Goal: Find specific page/section: Find specific page/section

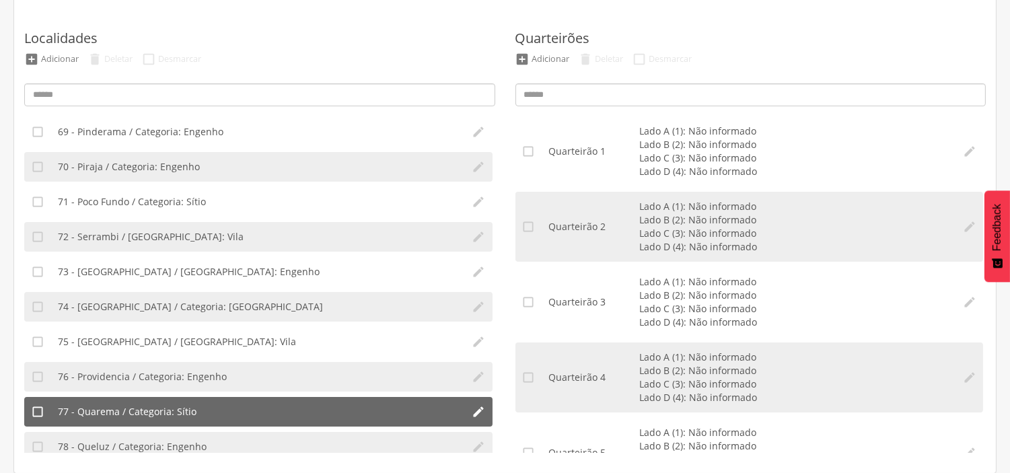
scroll to position [2467, 0]
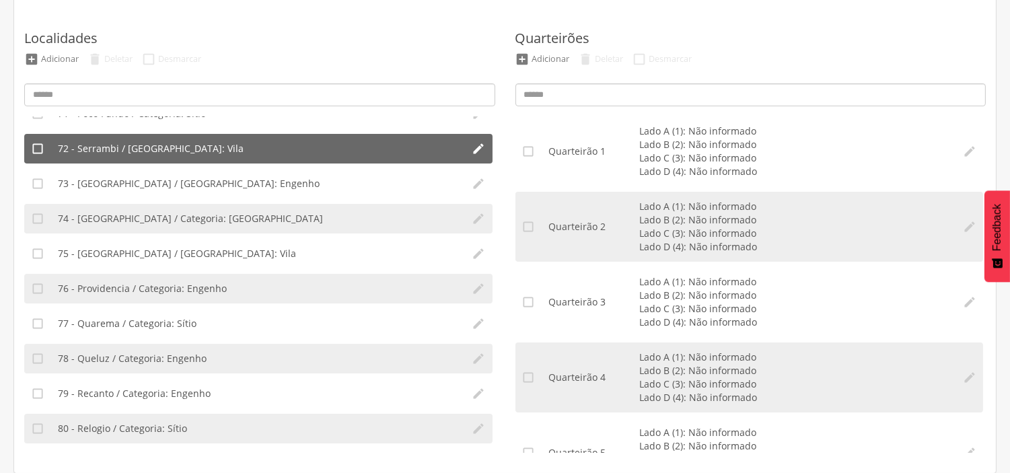
click at [73, 143] on span "72 - Serrambi / Categoria: Vila" at bounding box center [151, 148] width 186 height 13
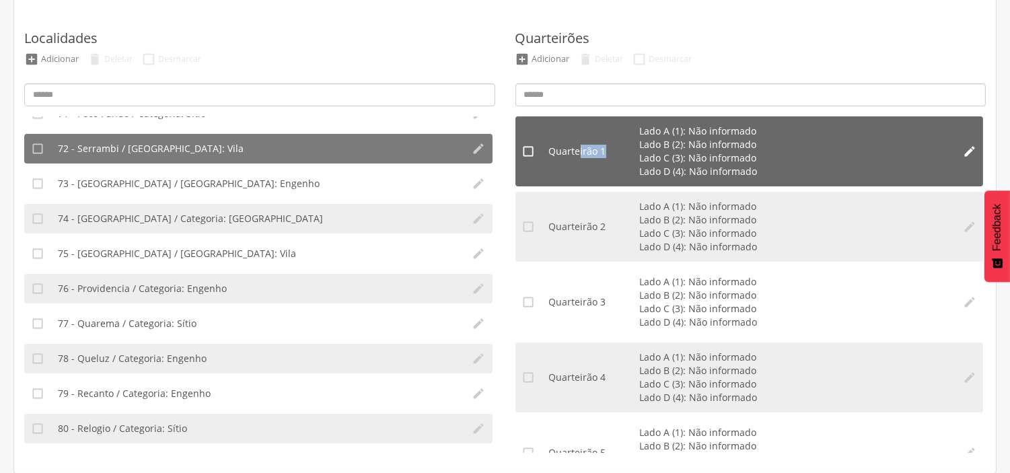
drag, startPoint x: 580, startPoint y: 148, endPoint x: 613, endPoint y: 149, distance: 33.7
click at [613, 149] on div "Quarteirão 1" at bounding box center [594, 151] width 91 height 13
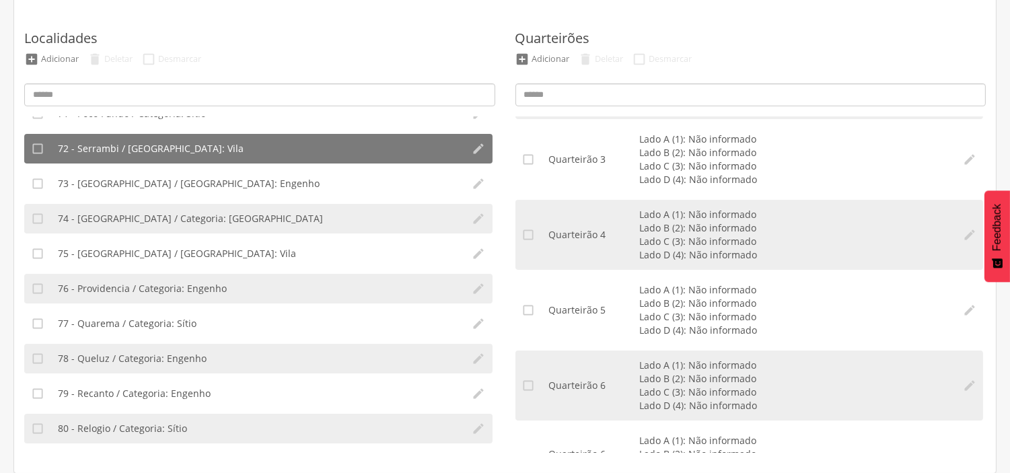
scroll to position [0, 0]
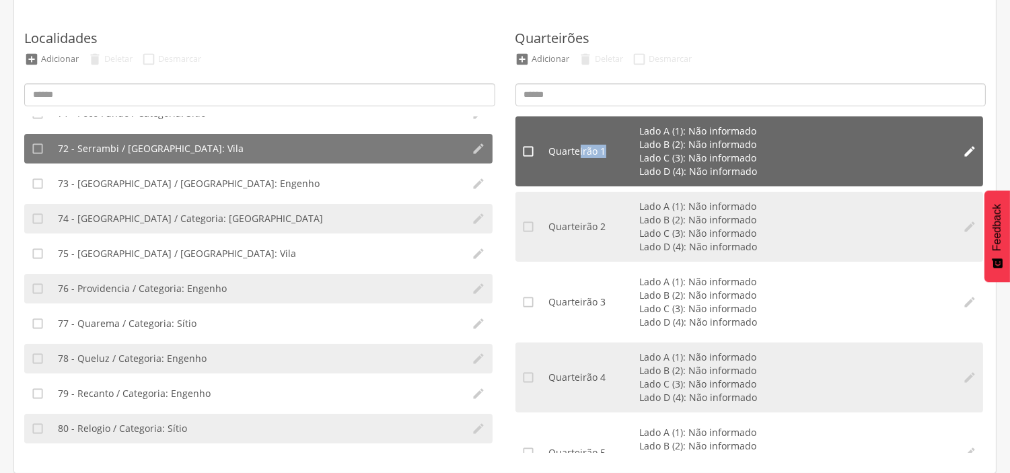
click at [607, 145] on div "Quarteirão 1" at bounding box center [594, 151] width 91 height 13
drag, startPoint x: 639, startPoint y: 126, endPoint x: 769, endPoint y: 125, distance: 129.2
click at [769, 125] on li "Lado A (1): Não informado" at bounding box center [795, 131] width 310 height 13
drag, startPoint x: 639, startPoint y: 143, endPoint x: 763, endPoint y: 143, distance: 123.2
click at [763, 143] on li "Lado B (2): Não informado" at bounding box center [795, 144] width 310 height 13
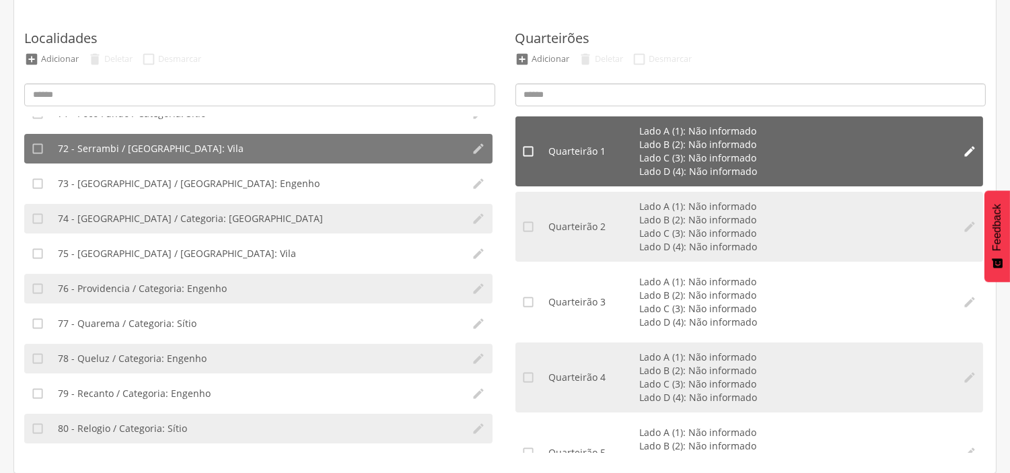
click at [803, 132] on li "Lado A (1): Não informado" at bounding box center [795, 131] width 310 height 13
drag, startPoint x: 654, startPoint y: 129, endPoint x: 745, endPoint y: 129, distance: 91.5
click at [745, 129] on li "Quarteirão 1 Lado A (1): Não informado Lado B (2): Não informado Lado C (3): Nã…" at bounding box center [749, 151] width 415 height 70
click at [661, 130] on li "Lado A (1): Não informado" at bounding box center [795, 131] width 310 height 13
drag, startPoint x: 641, startPoint y: 128, endPoint x: 670, endPoint y: 128, distance: 28.3
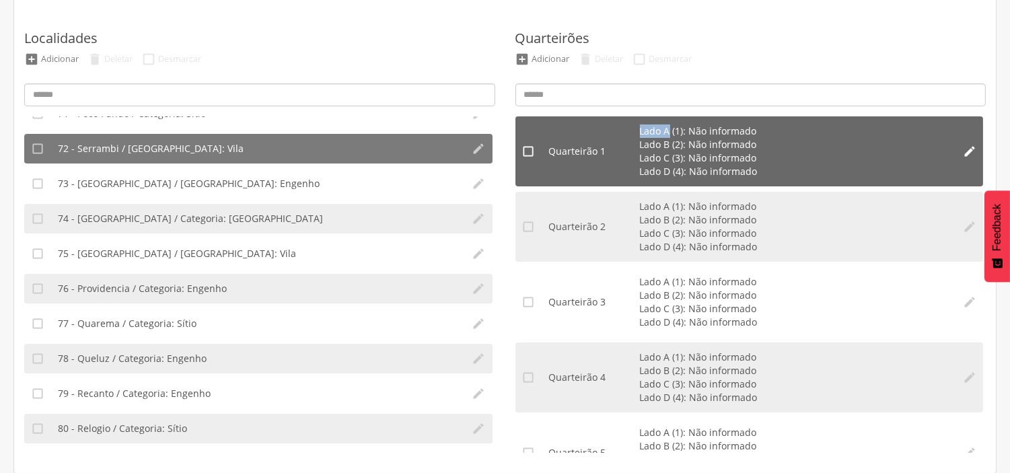
click at [670, 128] on li "Lado A (1): Não informado" at bounding box center [795, 131] width 310 height 13
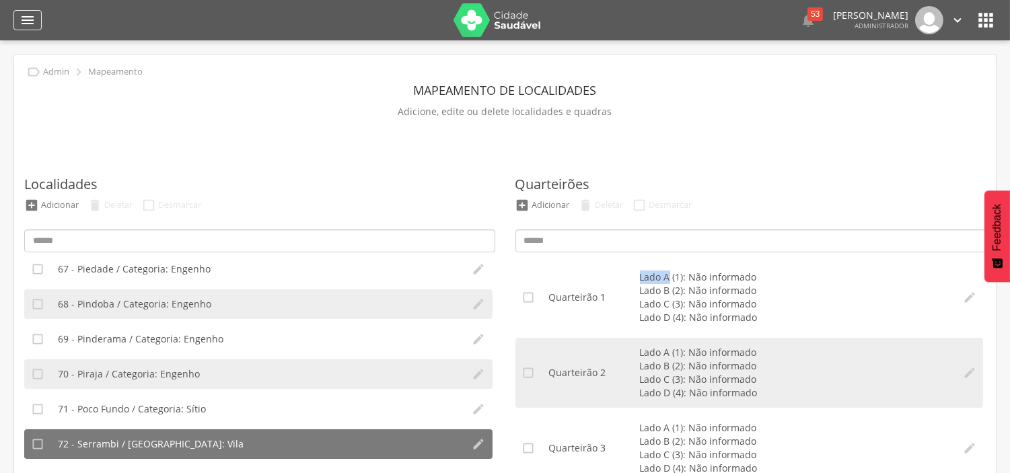
click at [30, 18] on icon "" at bounding box center [28, 20] width 16 height 16
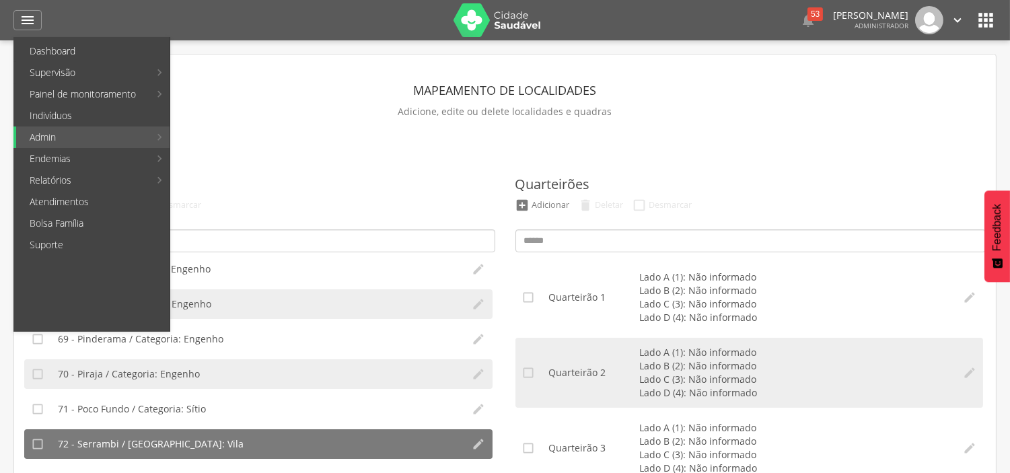
click at [773, 164] on div "Quarteirões  Adicionar  Deletar  Desmarcar  Quarteirão 1 Lado A (1): Não in…" at bounding box center [751, 373] width 471 height 451
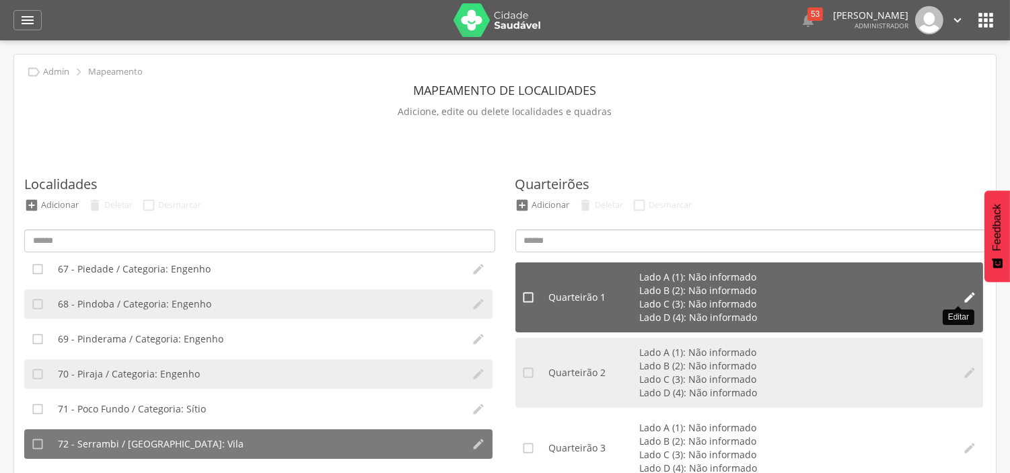
click at [963, 300] on icon "" at bounding box center [969, 297] width 13 height 13
type input "*"
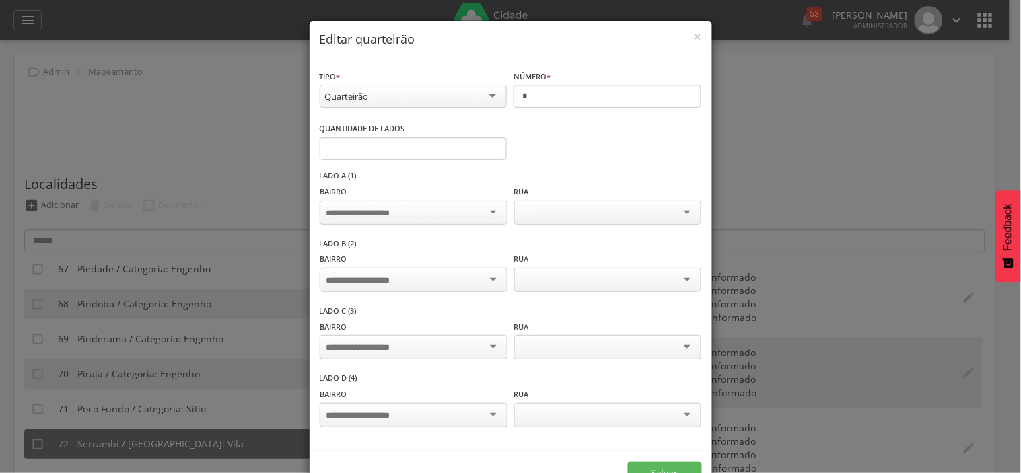
click at [428, 214] on div at bounding box center [413, 213] width 187 height 24
type input "*****"
click at [559, 207] on input "select-one" at bounding box center [559, 213] width 78 height 12
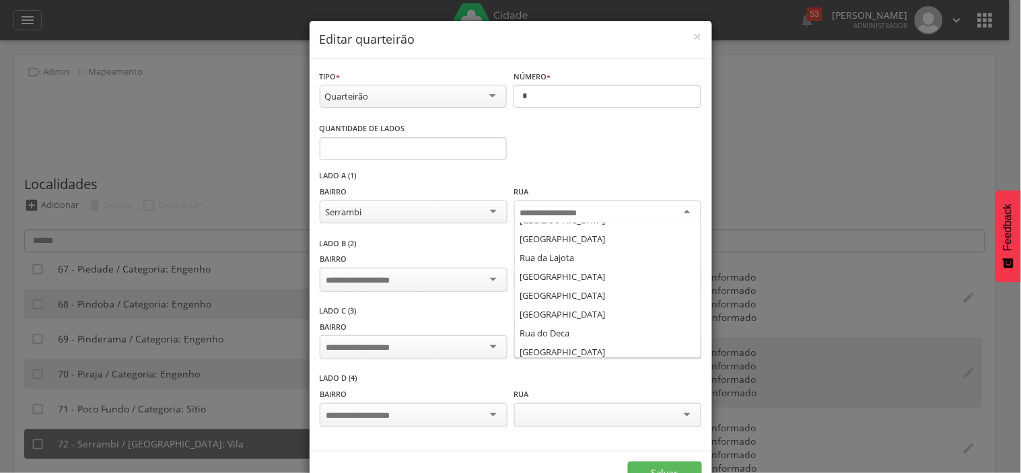
scroll to position [748, 0]
click at [575, 146] on div "Quantidade de lados * Informe o número" at bounding box center [511, 145] width 382 height 49
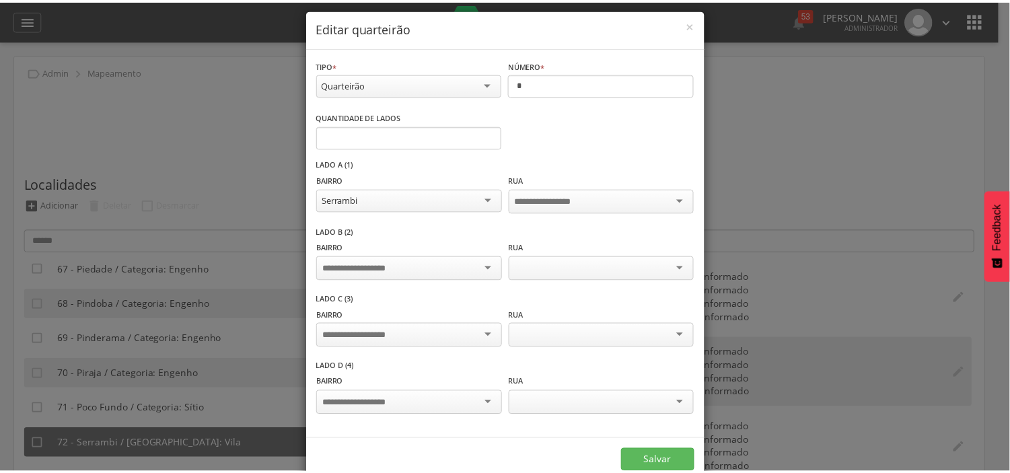
scroll to position [0, 0]
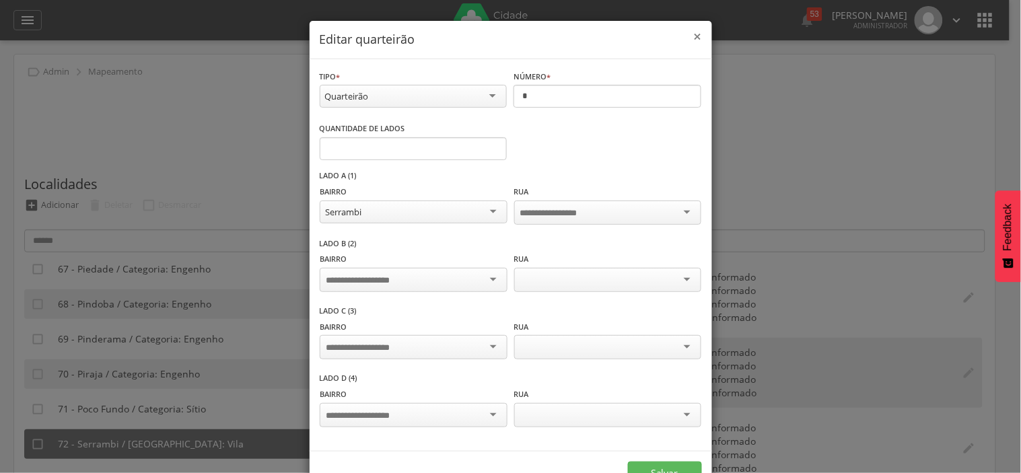
click at [694, 37] on span "×" at bounding box center [698, 36] width 8 height 19
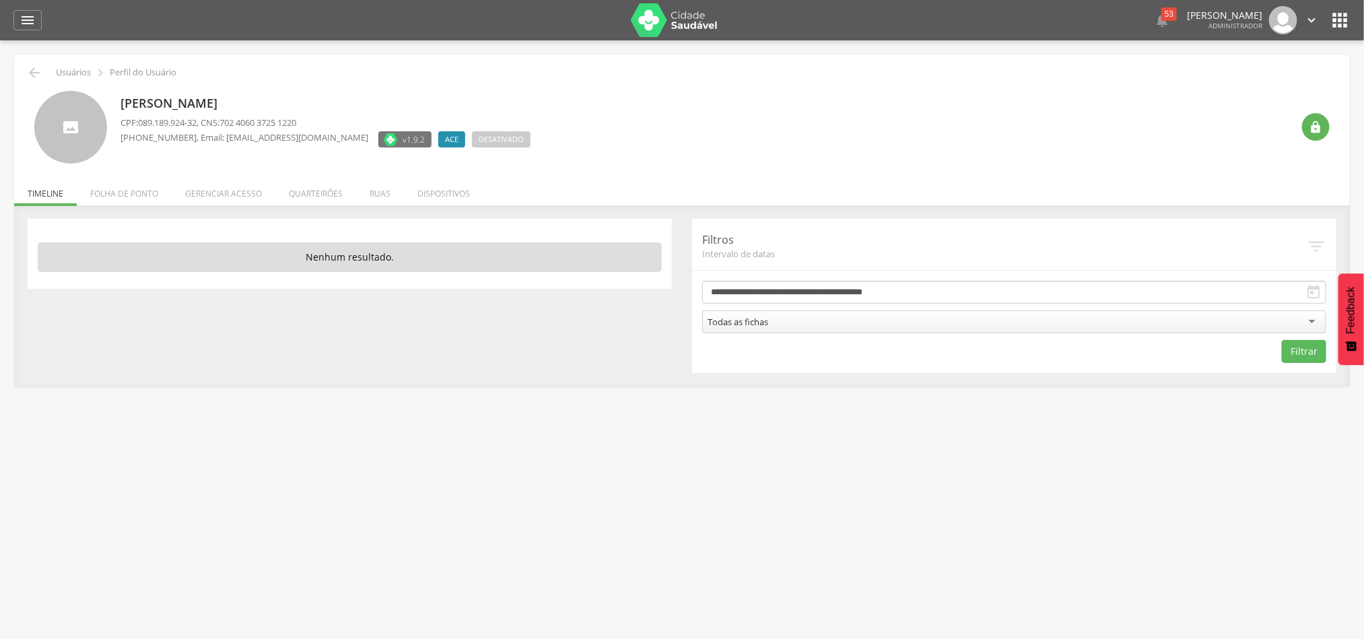
drag, startPoint x: 128, startPoint y: 97, endPoint x: 277, endPoint y: 97, distance: 148.7
click at [277, 97] on p "[PERSON_NAME]" at bounding box center [325, 103] width 410 height 17
click at [320, 190] on li "Quarteirões" at bounding box center [315, 190] width 81 height 32
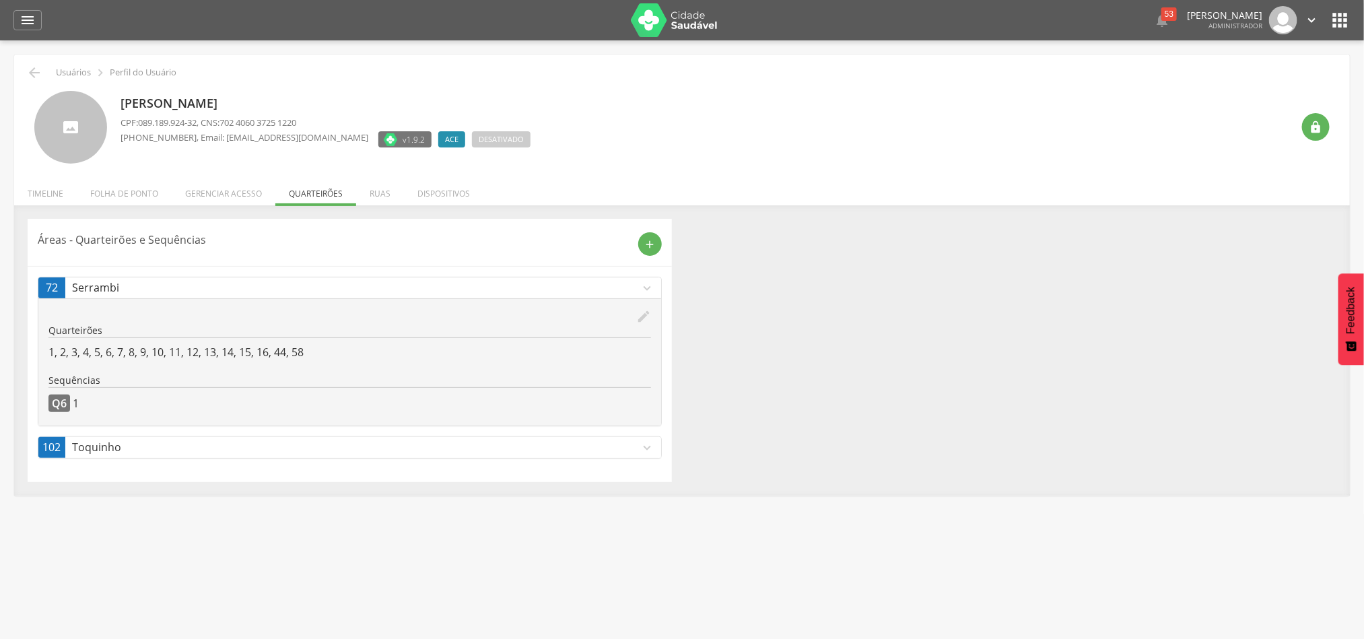
scroll to position [40, 0]
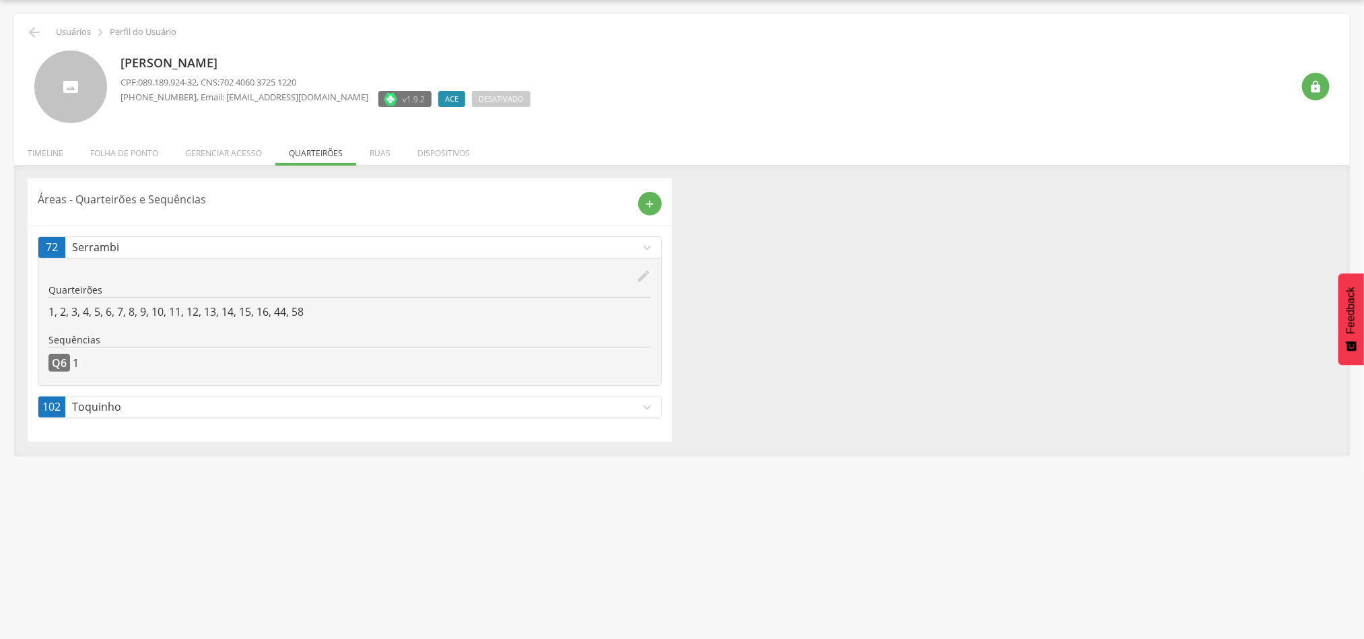
drag, startPoint x: 118, startPoint y: 59, endPoint x: 347, endPoint y: 52, distance: 229.6
click at [347, 52] on div "[PERSON_NAME] CPF: 089.189.924-32 , CNS: 702 4060 3725 1220 [PHONE_NUMBER] , Em…" at bounding box center [681, 86] width 1295 height 73
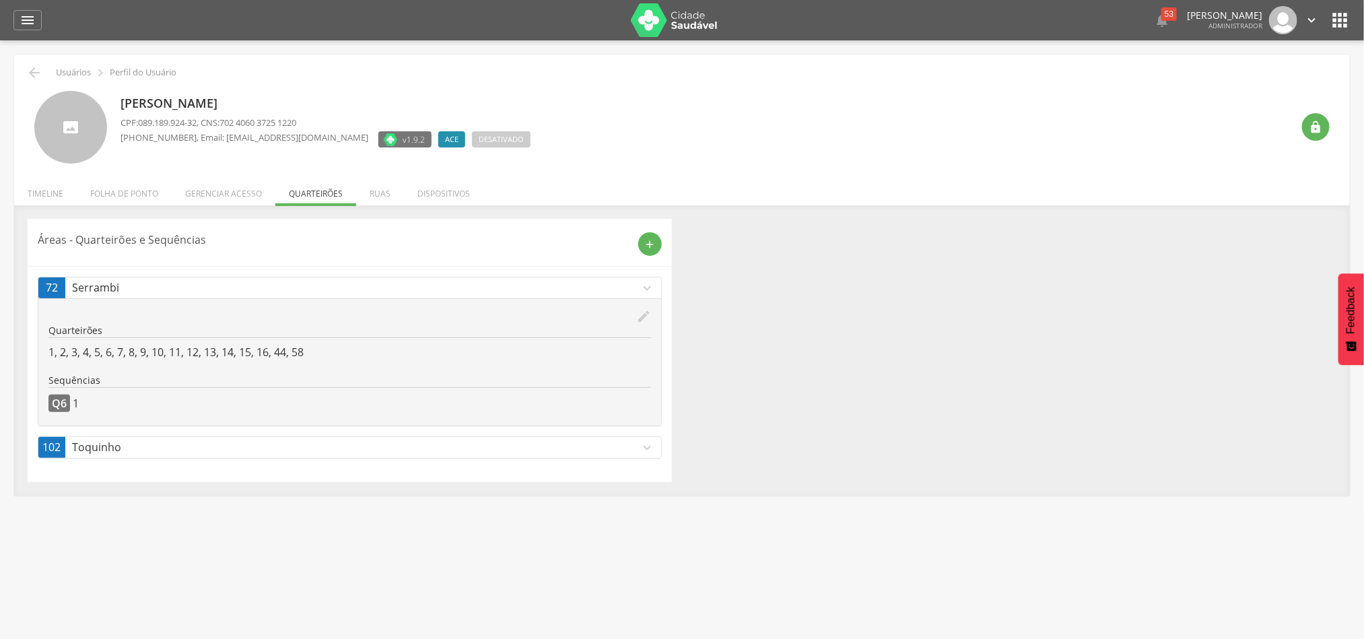
click at [323, 79] on div " Usuários  Perfil do Usuário" at bounding box center [681, 73] width 1315 height 16
drag, startPoint x: 164, startPoint y: 96, endPoint x: 340, endPoint y: 96, distance: 176.3
click at [340, 96] on p "[PERSON_NAME]" at bounding box center [325, 103] width 410 height 17
click at [396, 81] on div "[PERSON_NAME] CPF: 089.189.924-32 , CNS: 702 4060 3725 1220 [PHONE_NUMBER] , Em…" at bounding box center [681, 122] width 1315 height 83
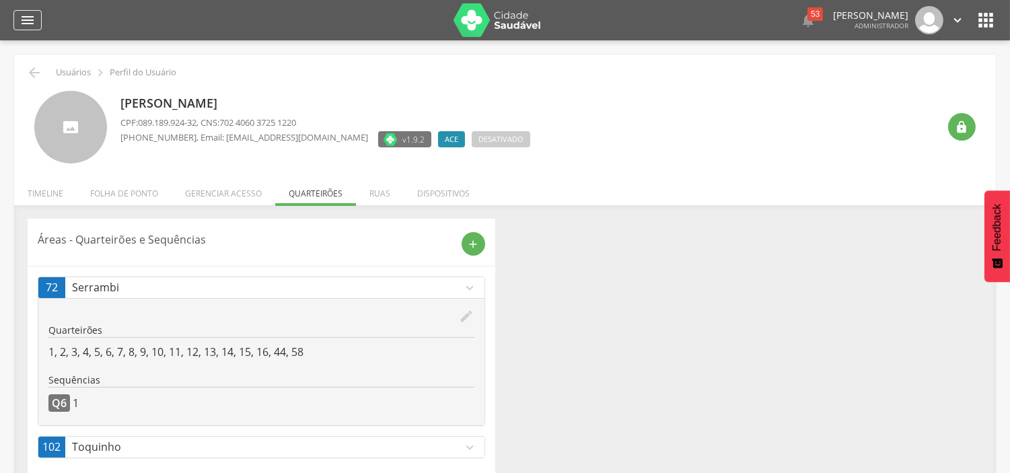
click at [32, 19] on icon "" at bounding box center [28, 20] width 16 height 16
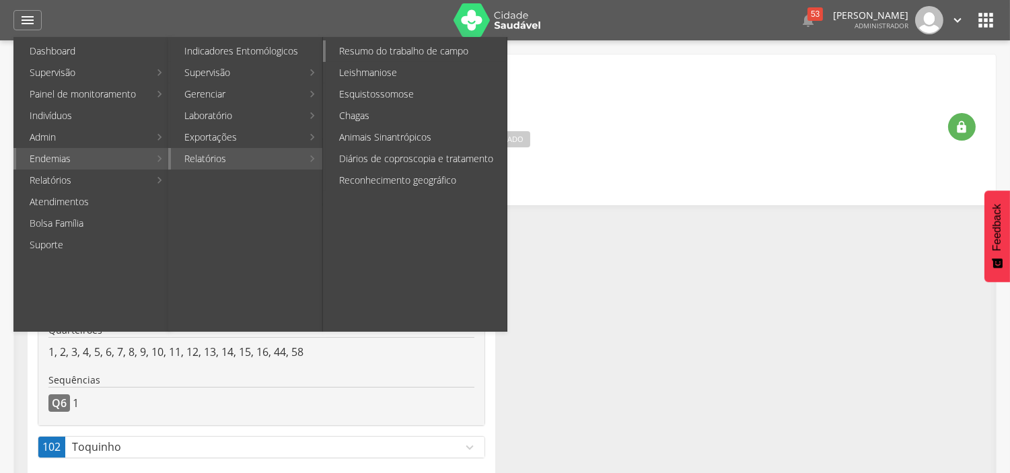
click at [374, 54] on link "Resumo do trabalho de campo" at bounding box center [416, 51] width 181 height 22
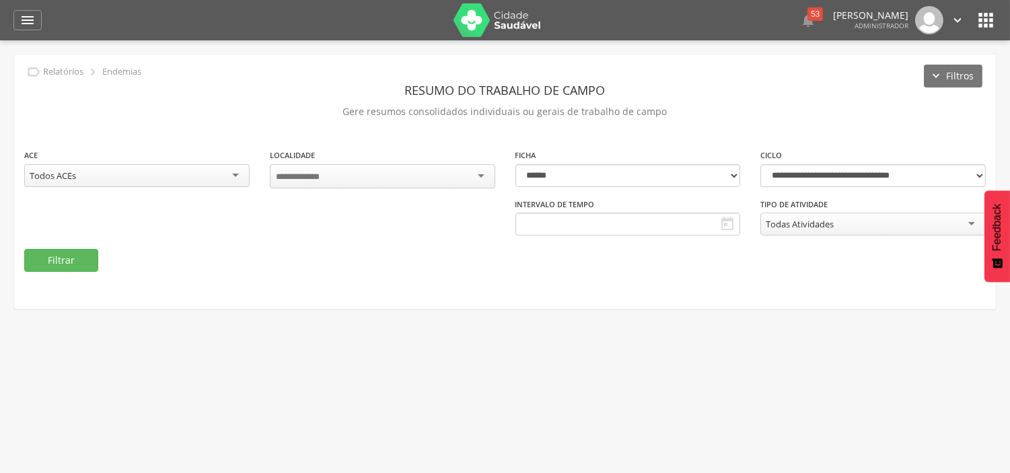
type input "**********"
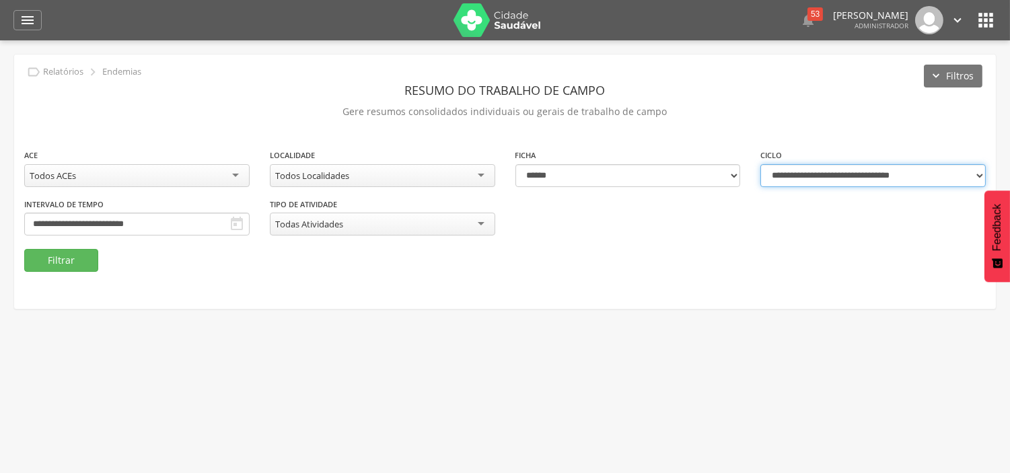
click at [864, 173] on select "**********" at bounding box center [873, 175] width 225 height 23
